Goal: Task Accomplishment & Management: Manage account settings

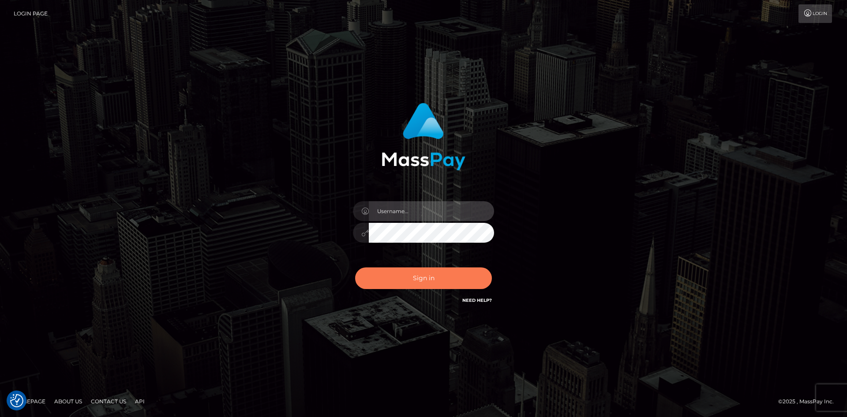
type input "hello.feetfinder"
click at [452, 277] on button "Sign in" at bounding box center [423, 278] width 137 height 22
type input "hello.feetfinder"
click at [436, 269] on button "Sign in" at bounding box center [423, 278] width 137 height 22
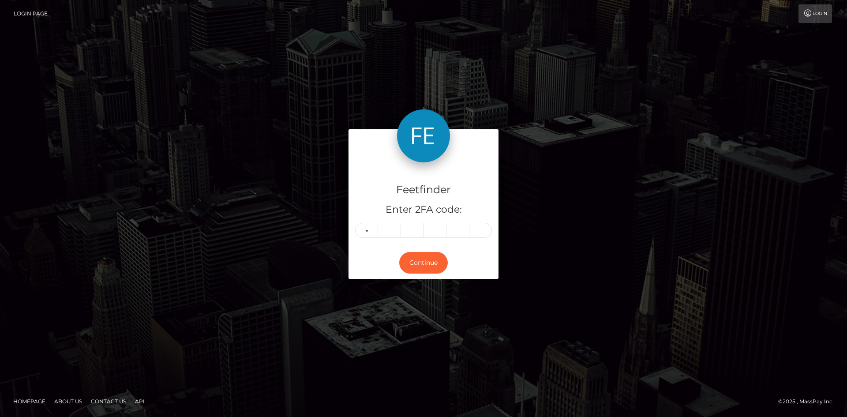
type input "7"
type input "0"
type input "8"
type input "4"
type input "6"
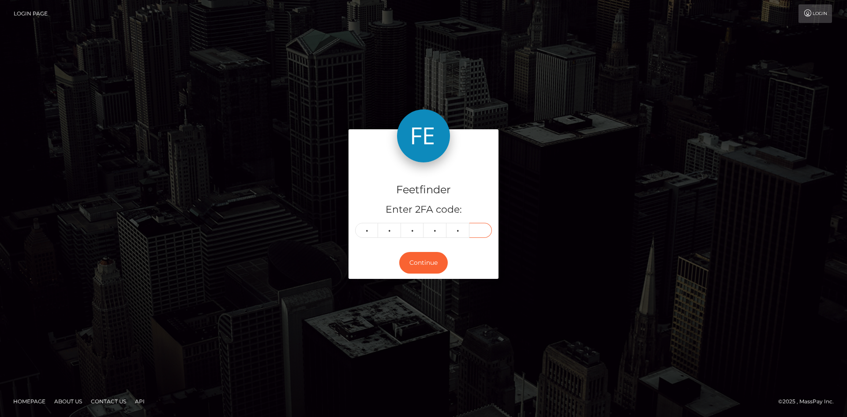
type input "9"
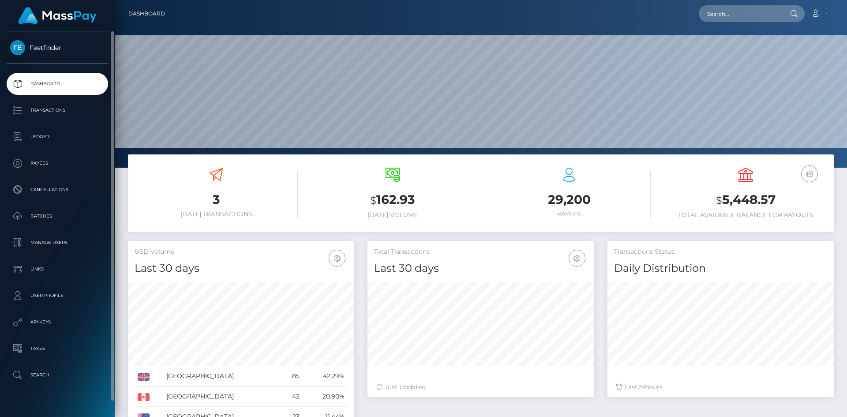
scroll to position [157, 227]
click at [42, 157] on p "Payees" at bounding box center [57, 163] width 94 height 13
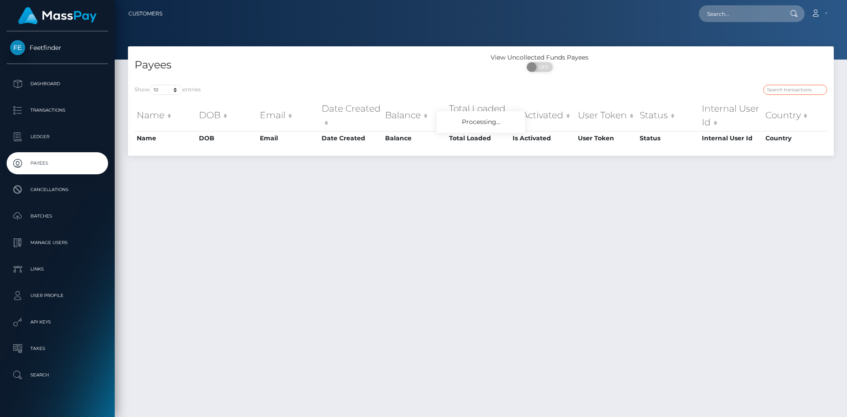
click at [782, 90] on input "search" at bounding box center [795, 90] width 64 height 10
paste input "ecd840b9-788c-11f0-9703-0266f44cc279"
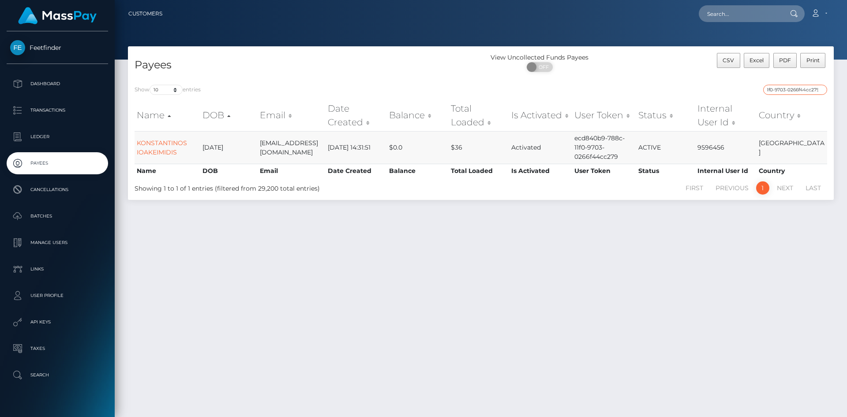
type input "ecd840b9-788c-11f0-9703-0266f44cc279"
click at [152, 147] on td "KONSTANTINOS IOAKEIMIDIS" at bounding box center [167, 147] width 66 height 33
click at [160, 145] on link "KONSTANTINOS IOAKEIMIDIS" at bounding box center [162, 147] width 50 height 17
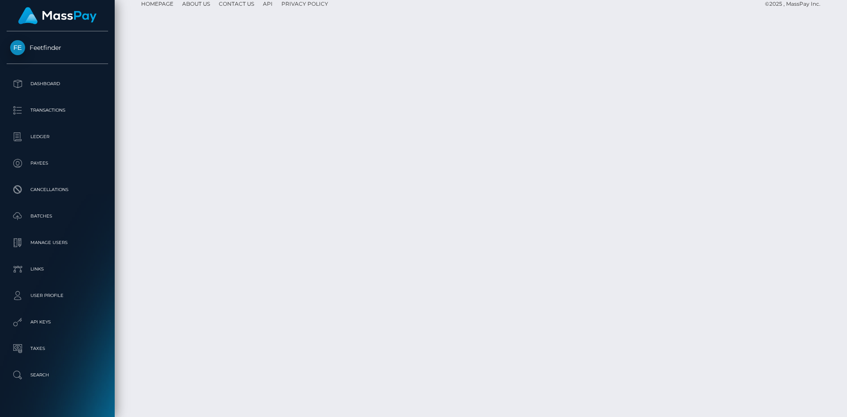
scroll to position [2212, 0]
